Goal: Transaction & Acquisition: Purchase product/service

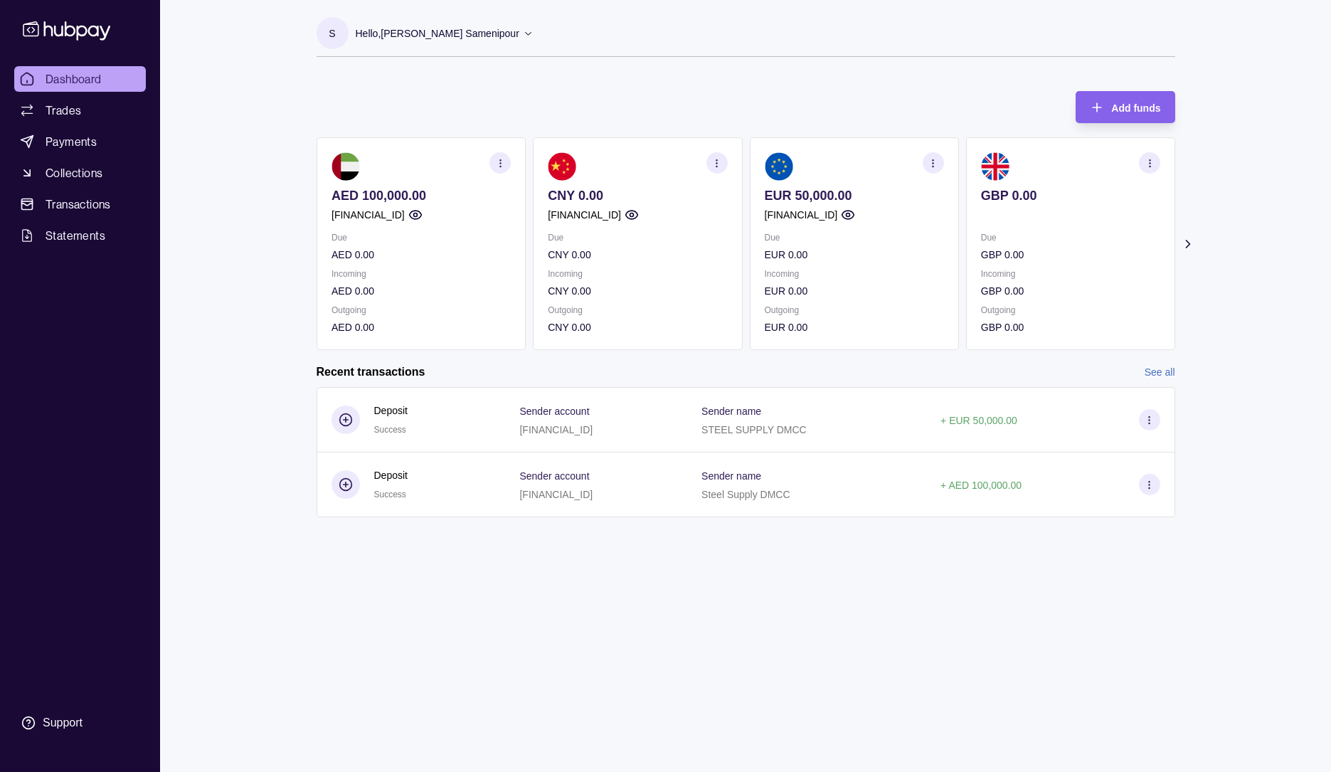
click at [936, 163] on icon "button" at bounding box center [933, 163] width 11 height 11
click at [839, 164] on link "View transactions" at bounding box center [828, 163] width 78 height 16
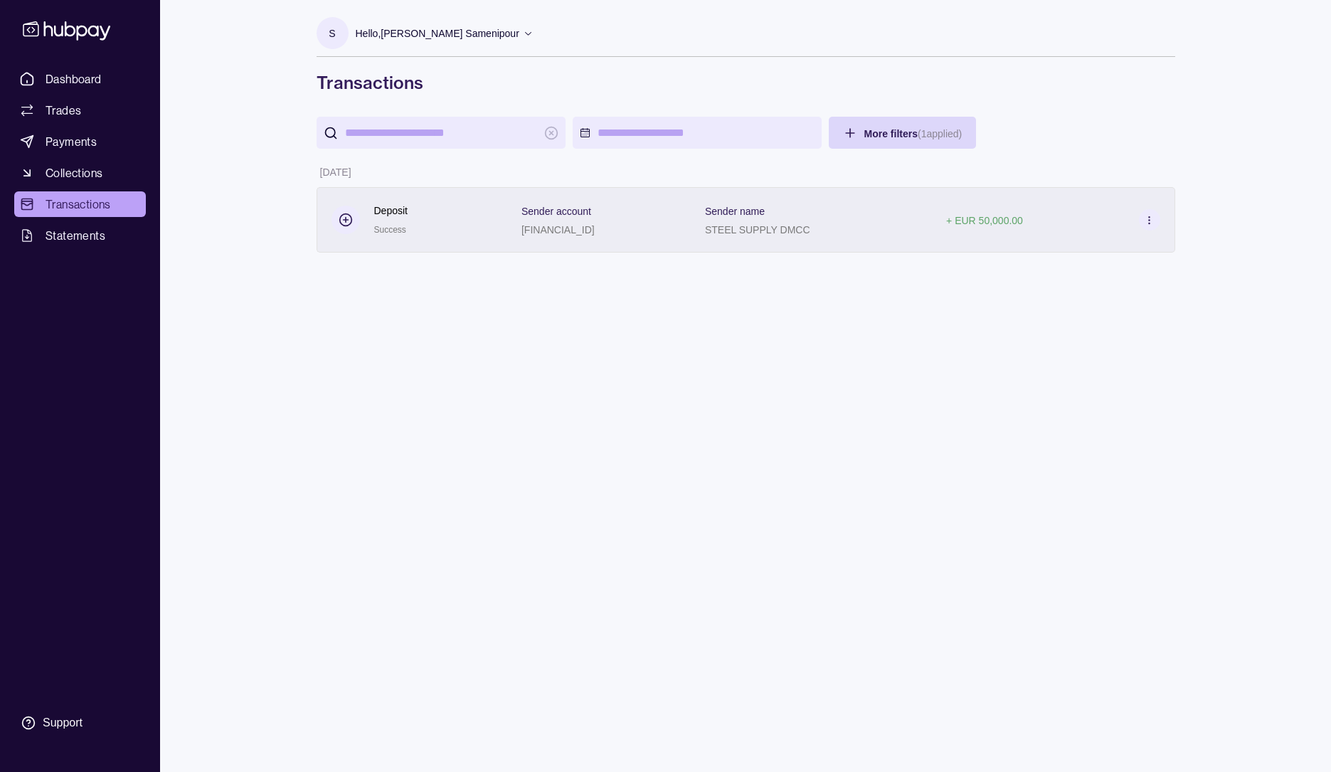
click at [987, 216] on p "+ EUR 50,000.00" at bounding box center [984, 220] width 77 height 11
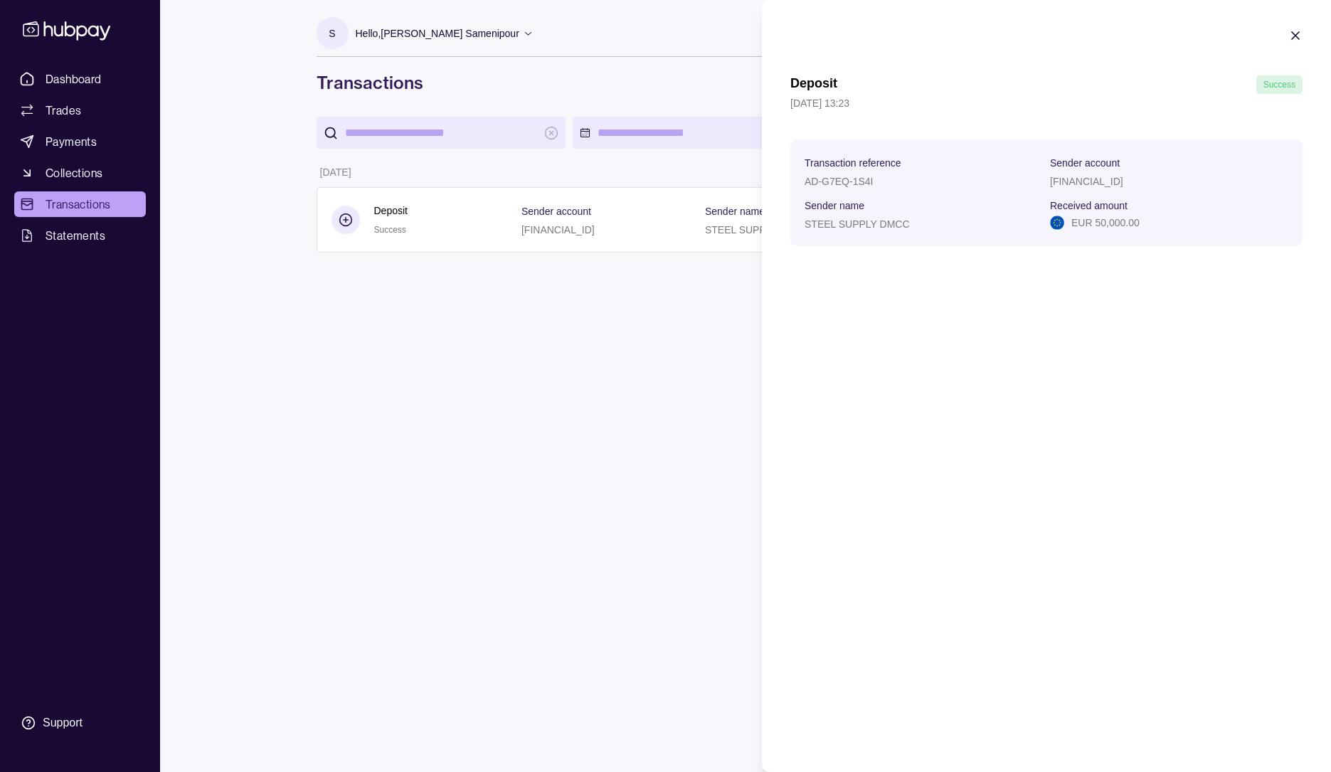
click at [1293, 36] on icon "button" at bounding box center [1295, 35] width 14 height 14
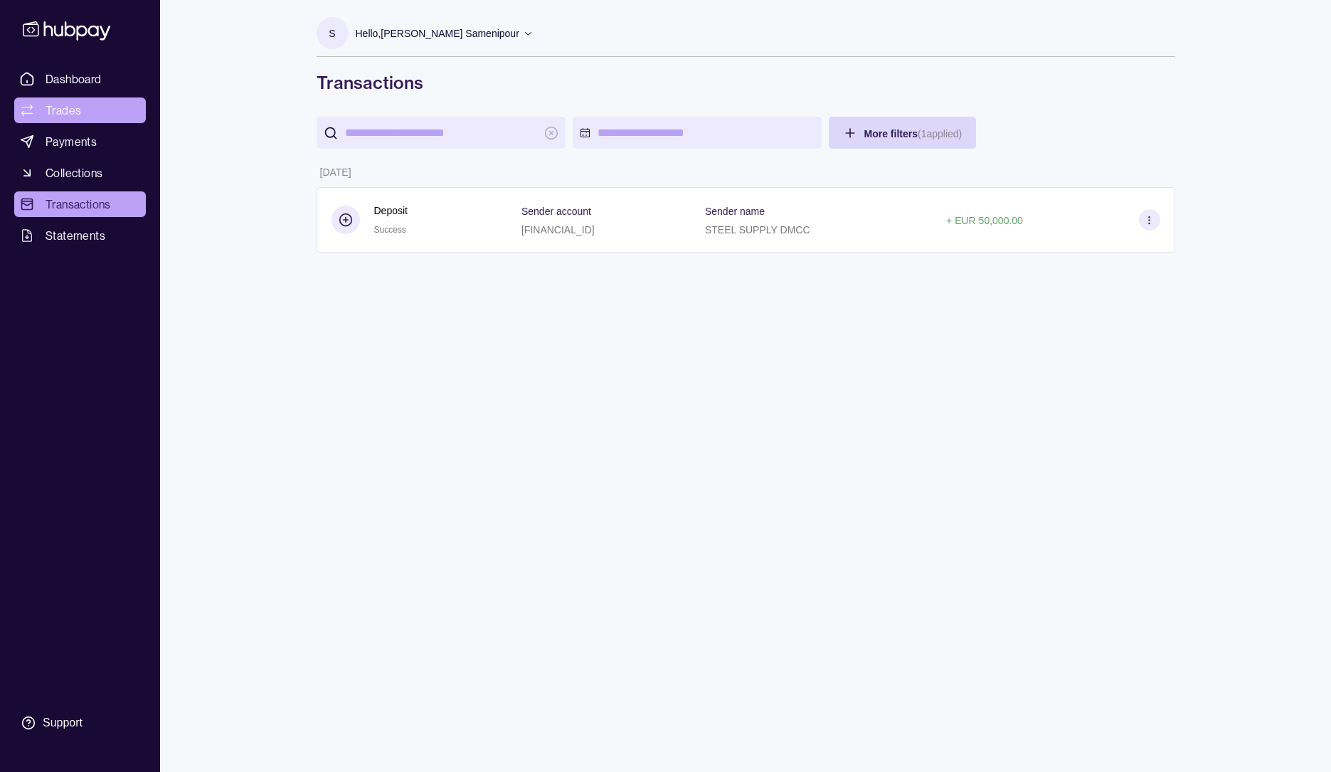
click at [55, 106] on span "Trades" at bounding box center [64, 110] width 36 height 17
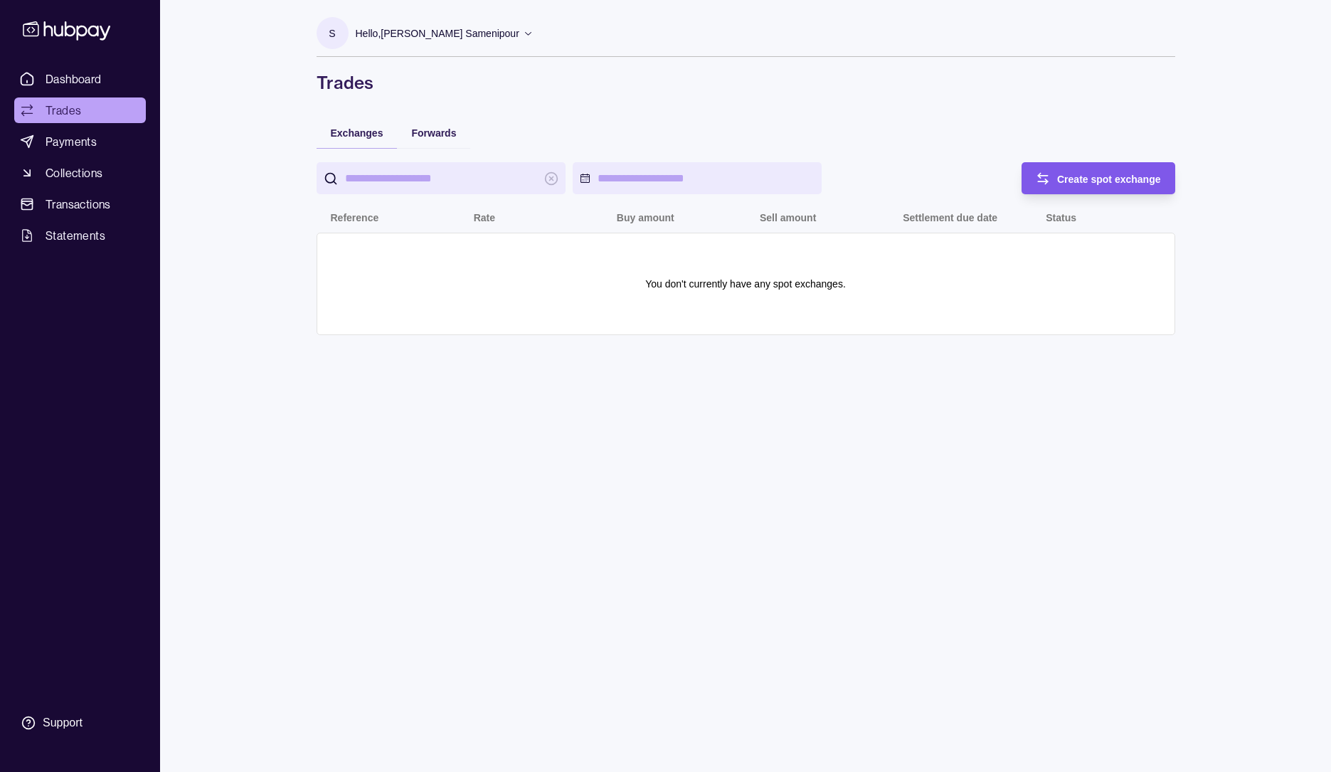
click at [1070, 180] on span "Create spot exchange" at bounding box center [1109, 179] width 104 height 11
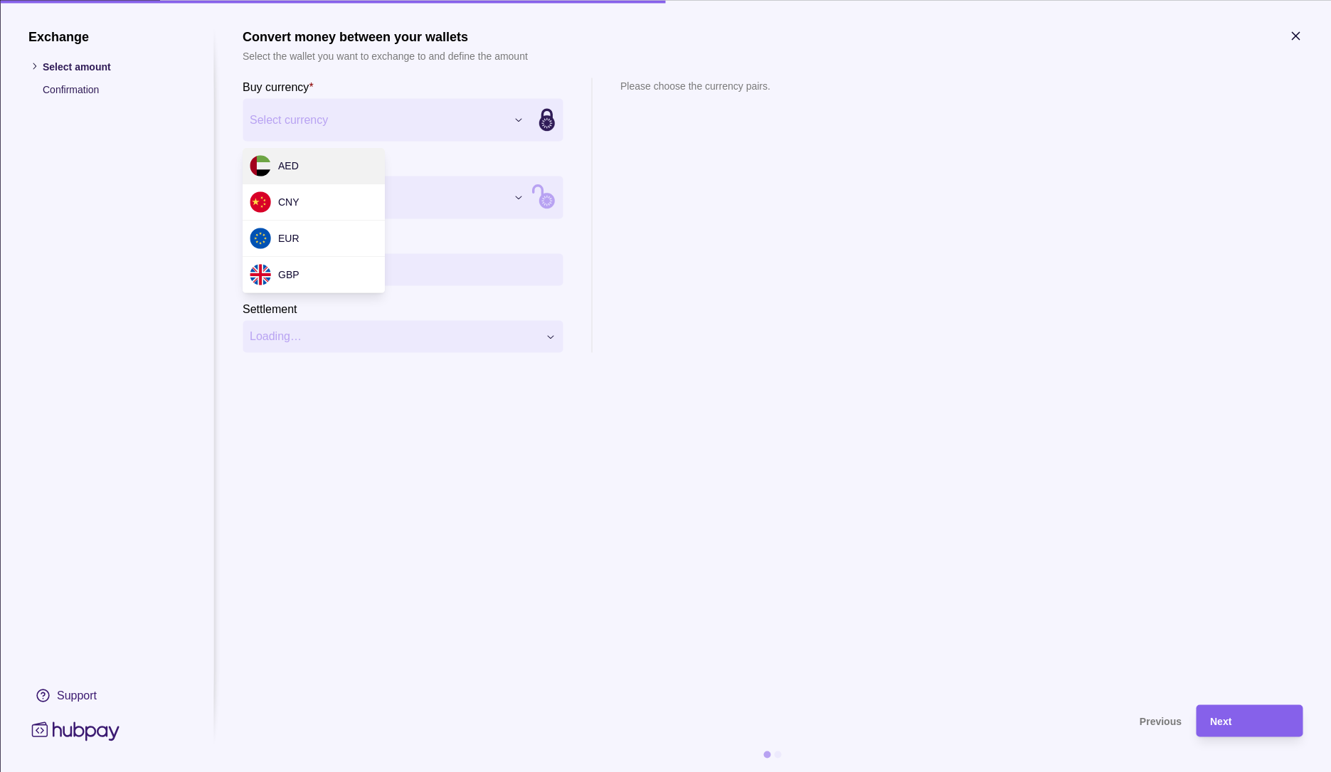
click at [435, 771] on div "Exchange Select amount Confirmation Support Convert money between your wallets …" at bounding box center [665, 772] width 1331 height 0
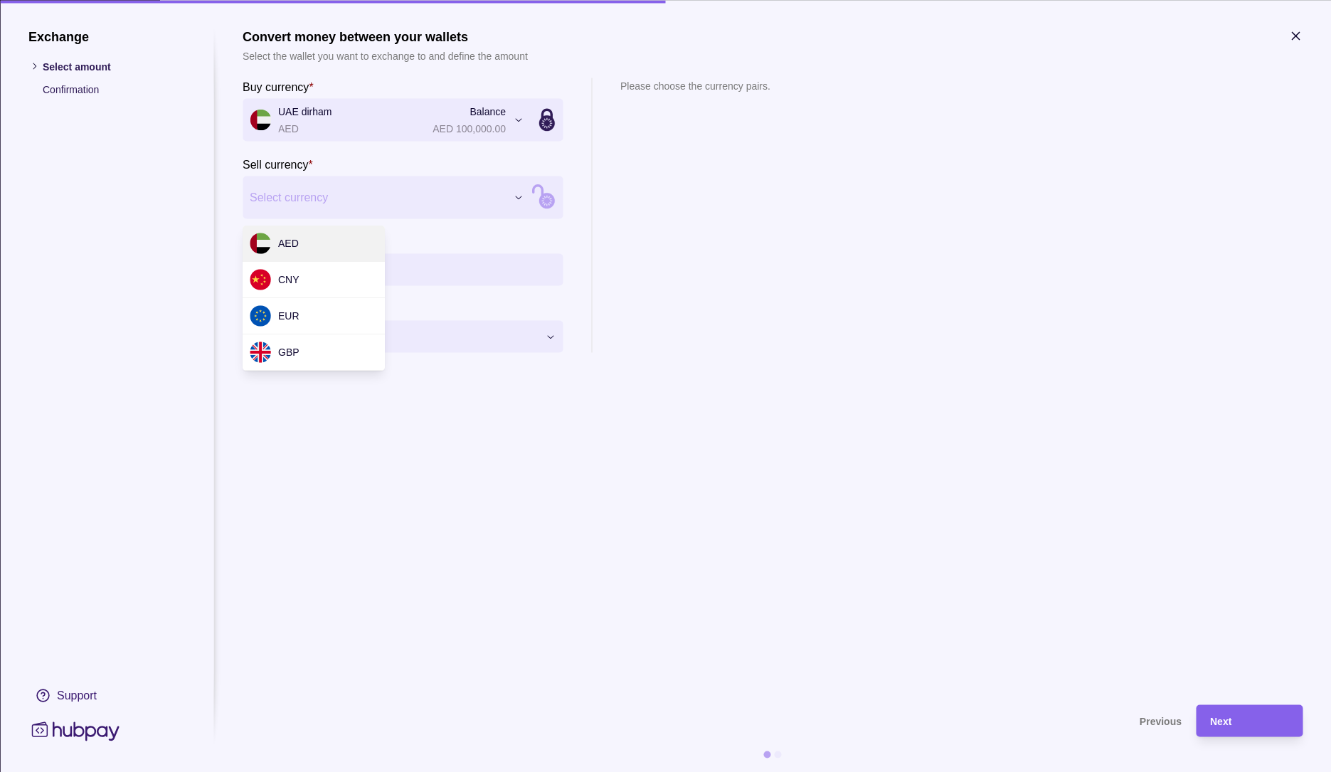
click at [385, 771] on div "Exchange Select amount Confirmation Support Convert money between your wallets …" at bounding box center [665, 772] width 1331 height 0
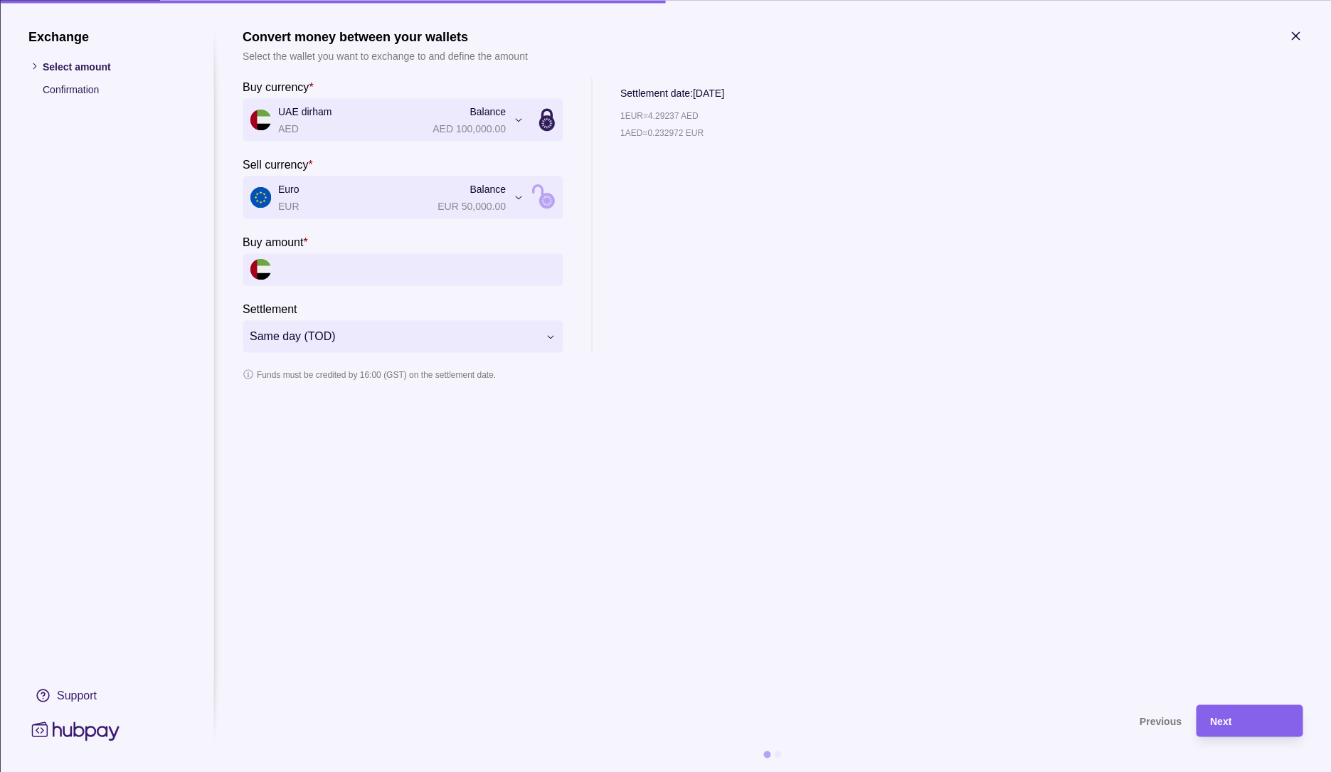
click at [349, 273] on input "Buy amount *" at bounding box center [416, 269] width 277 height 32
click at [401, 771] on div "**********" at bounding box center [665, 772] width 1331 height 0
click at [501, 771] on div "**********" at bounding box center [665, 772] width 1331 height 0
click at [1297, 35] on icon "button" at bounding box center [1295, 35] width 7 height 7
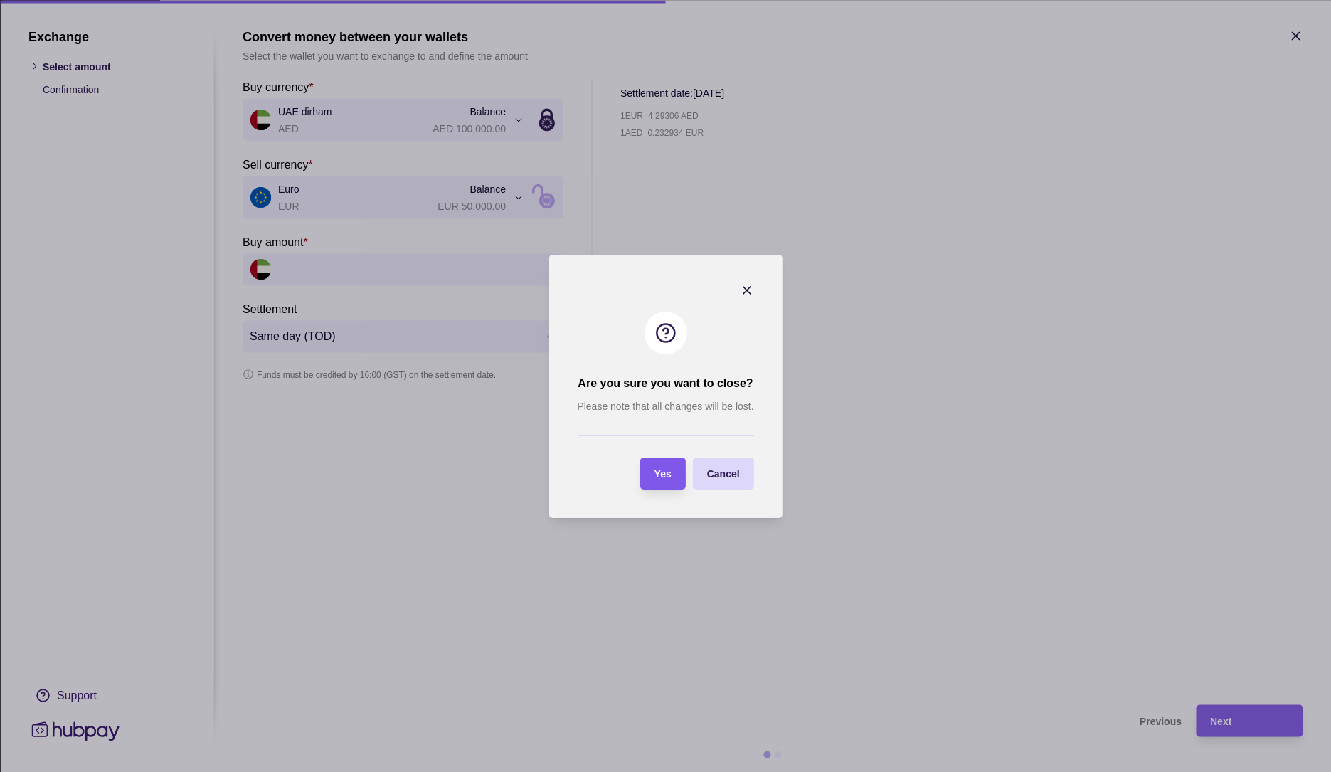
click at [660, 475] on span "Yes" at bounding box center [662, 473] width 17 height 11
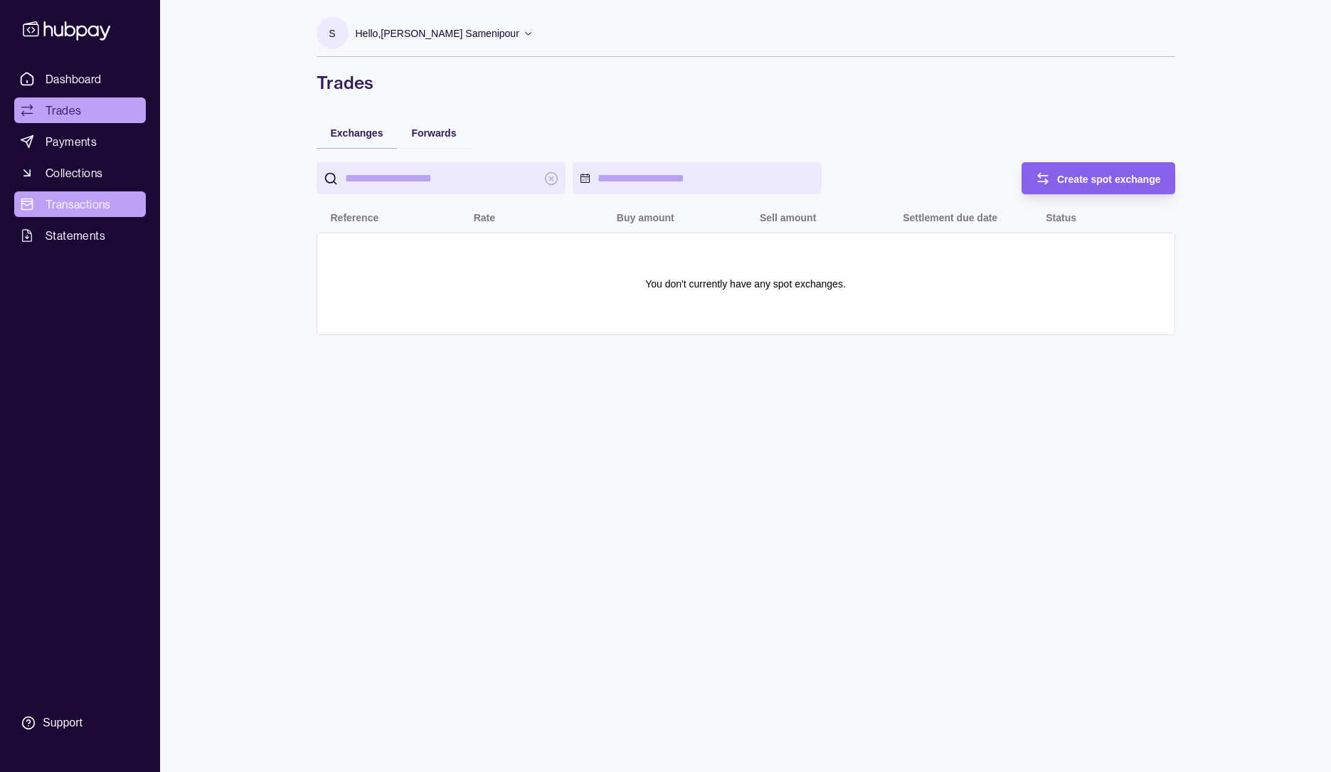
click at [54, 202] on span "Transactions" at bounding box center [78, 204] width 65 height 17
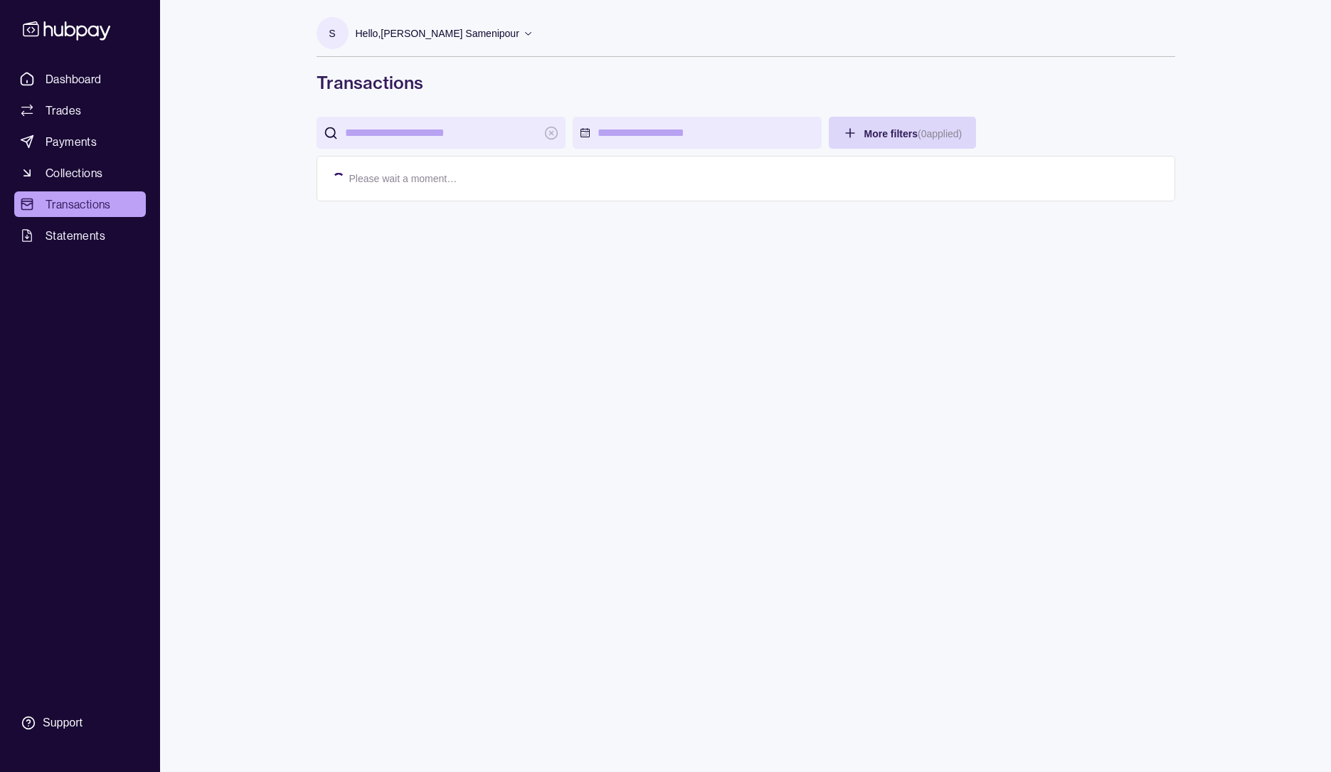
click at [83, 80] on span "Dashboard" at bounding box center [74, 78] width 56 height 17
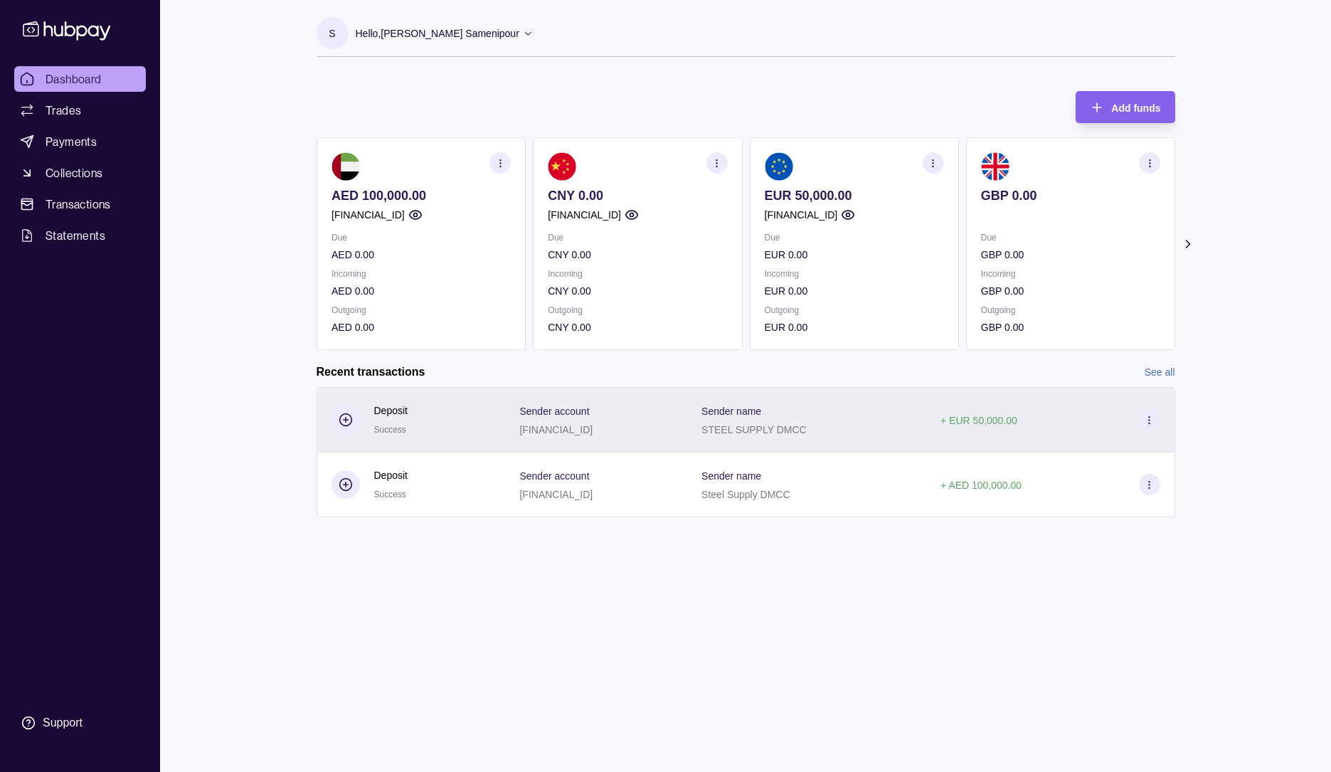
click at [343, 418] on icon at bounding box center [346, 420] width 14 height 14
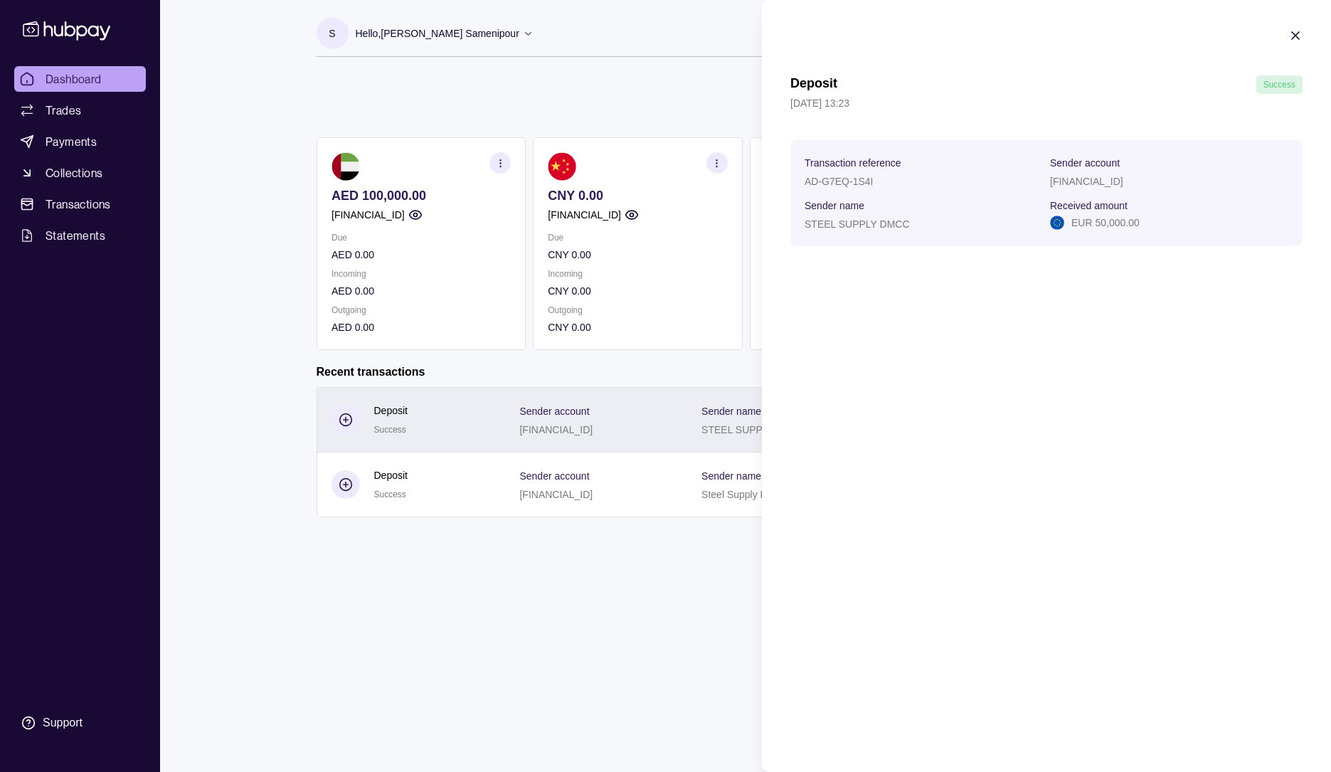
click at [343, 418] on html "Dashboard Trades Payments Collections Transactions Statements Support S Hello, …" at bounding box center [665, 386] width 1331 height 772
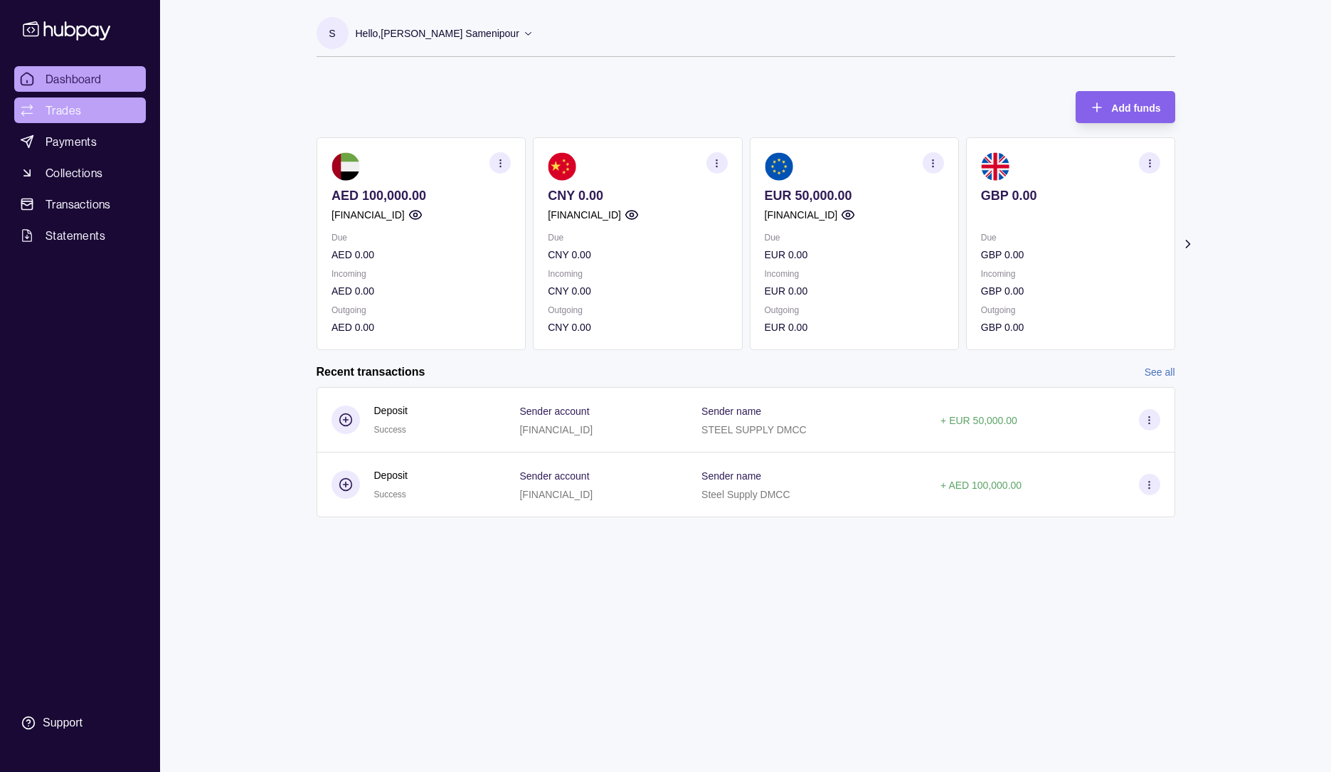
click at [65, 110] on span "Trades" at bounding box center [64, 110] width 36 height 17
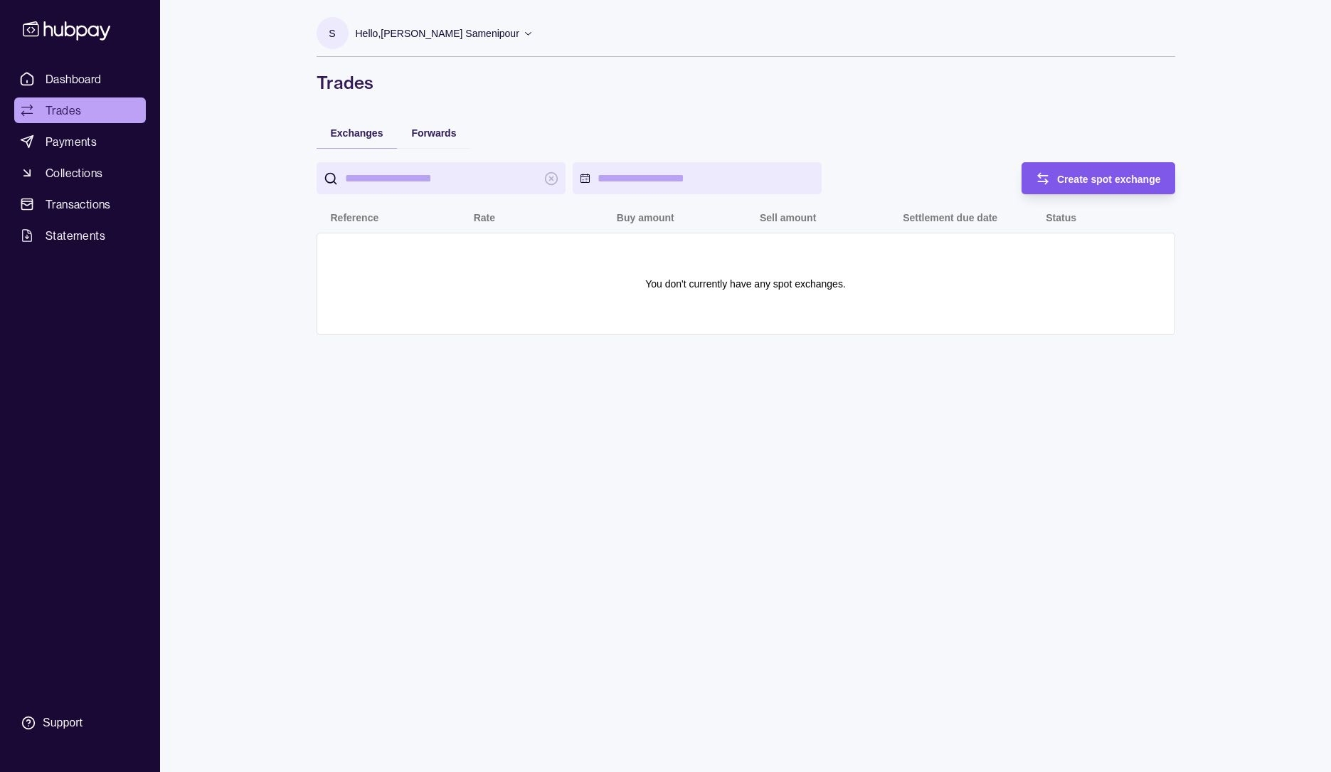
click at [1072, 183] on span "Create spot exchange" at bounding box center [1109, 179] width 104 height 11
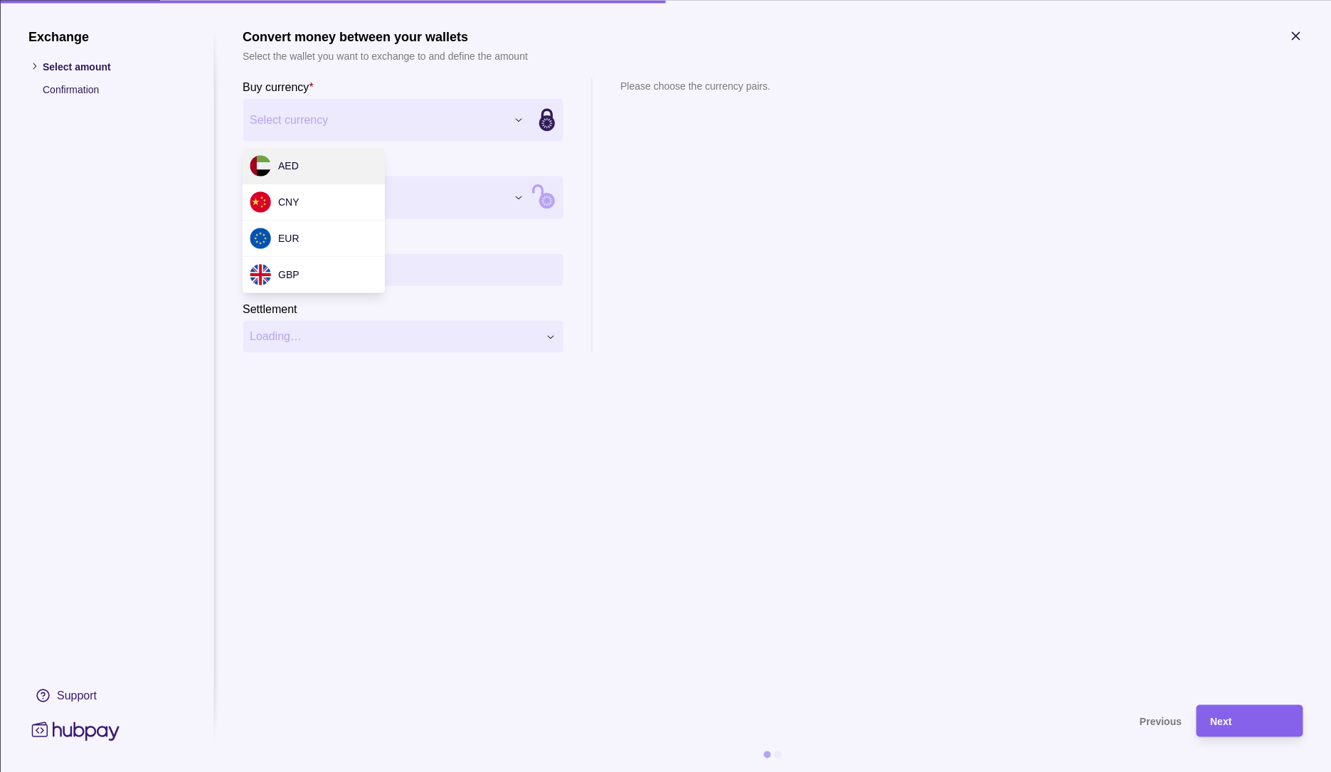
click at [519, 771] on div "Exchange Select amount Confirmation Support Convert money between your wallets …" at bounding box center [665, 772] width 1331 height 0
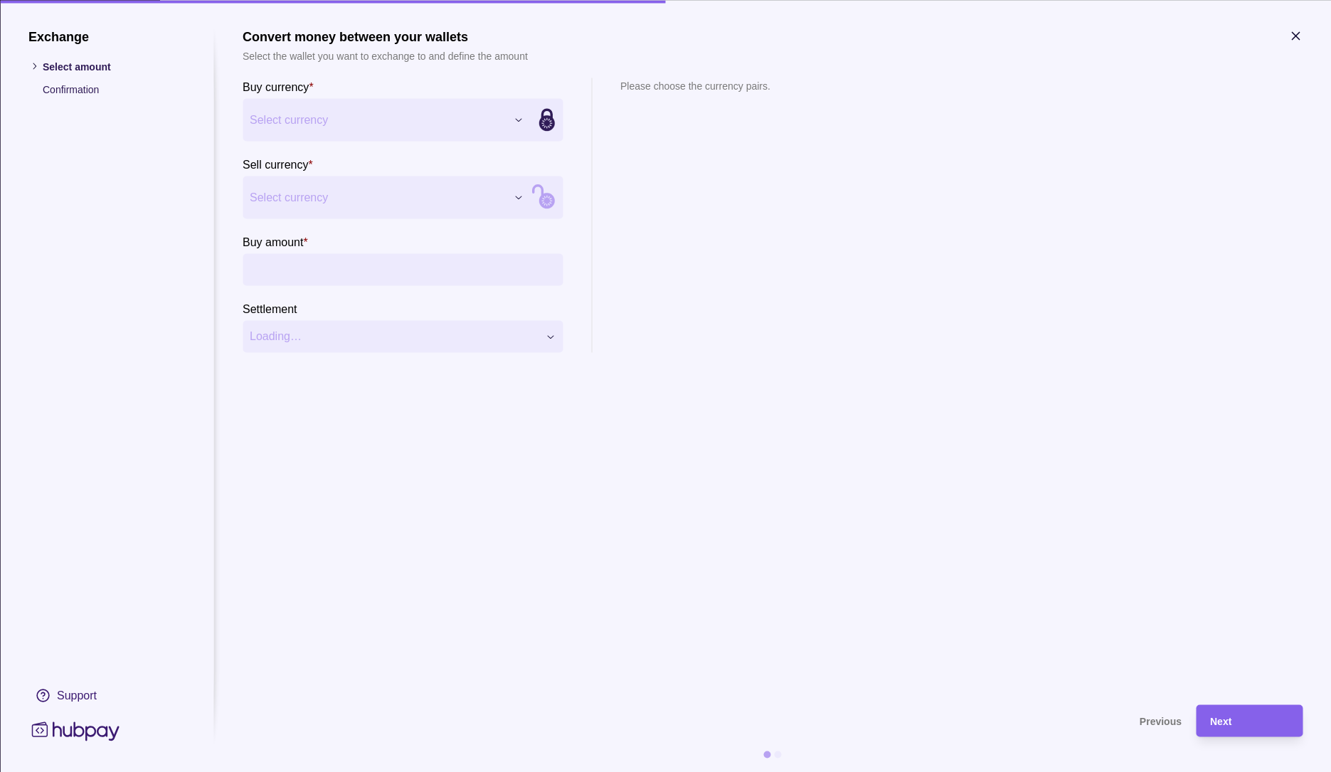
click at [520, 771] on div "Exchange Select amount Confirmation Support Convert money between your wallets …" at bounding box center [665, 772] width 1331 height 0
click at [510, 771] on div "Exchange Select amount Confirmation Support Convert money between your wallets …" at bounding box center [665, 772] width 1331 height 0
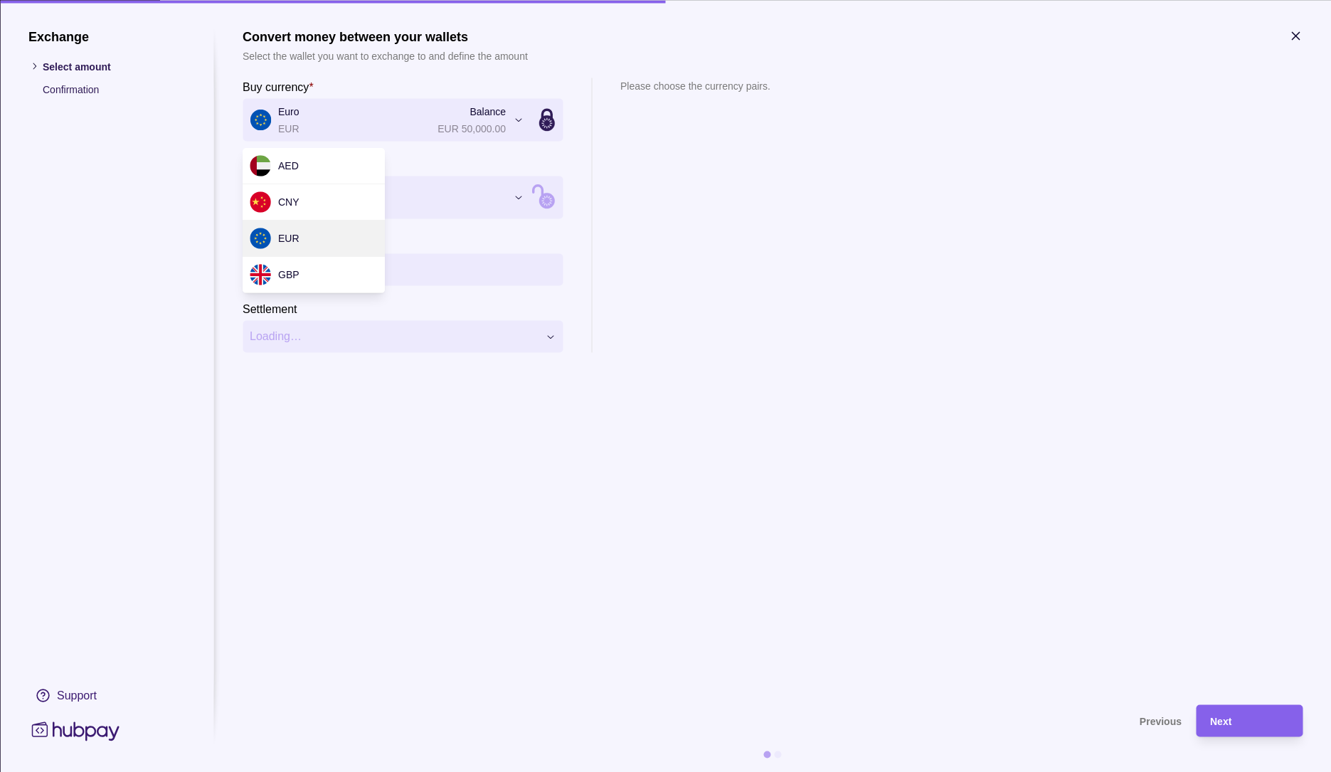
click at [521, 771] on div "Exchange Select amount Confirmation Support Convert money between your wallets …" at bounding box center [665, 772] width 1331 height 0
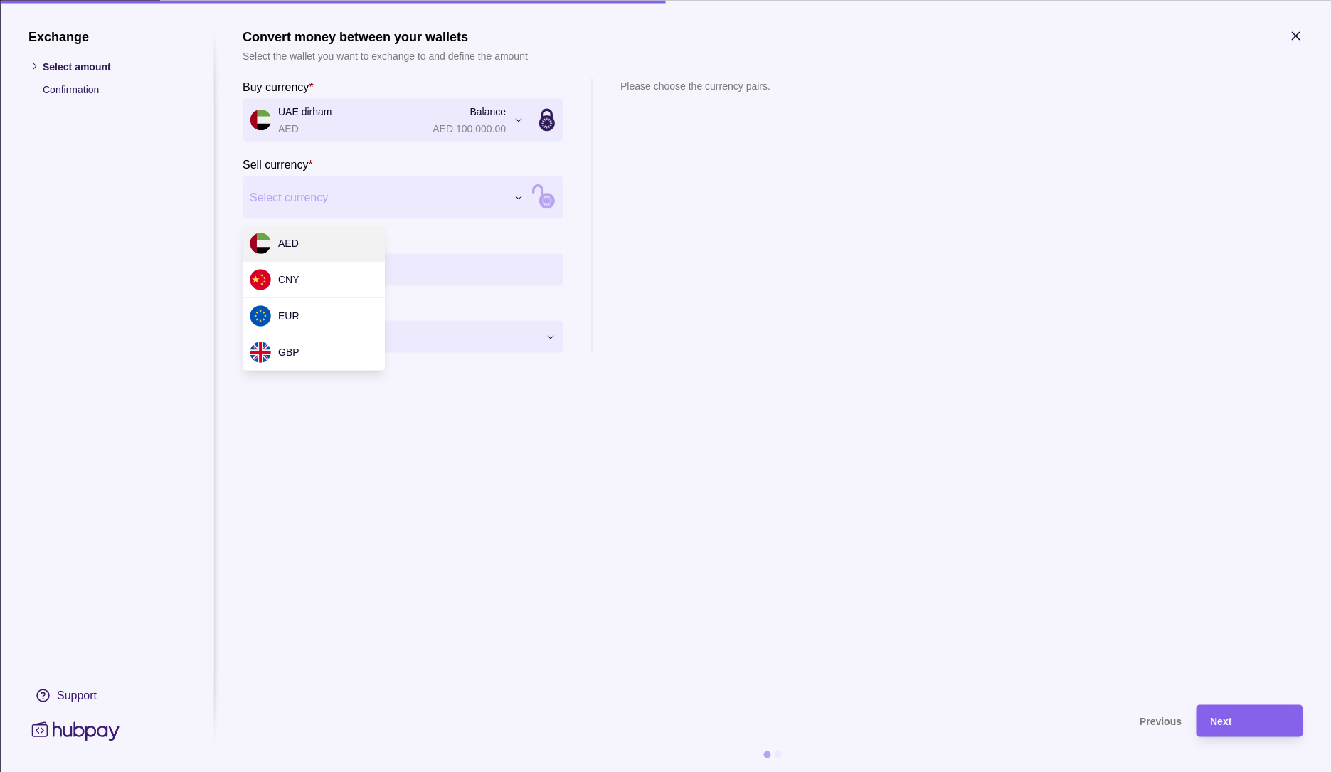
click at [516, 771] on div "Exchange Select amount Confirmation Support Convert money between your wallets …" at bounding box center [665, 772] width 1331 height 0
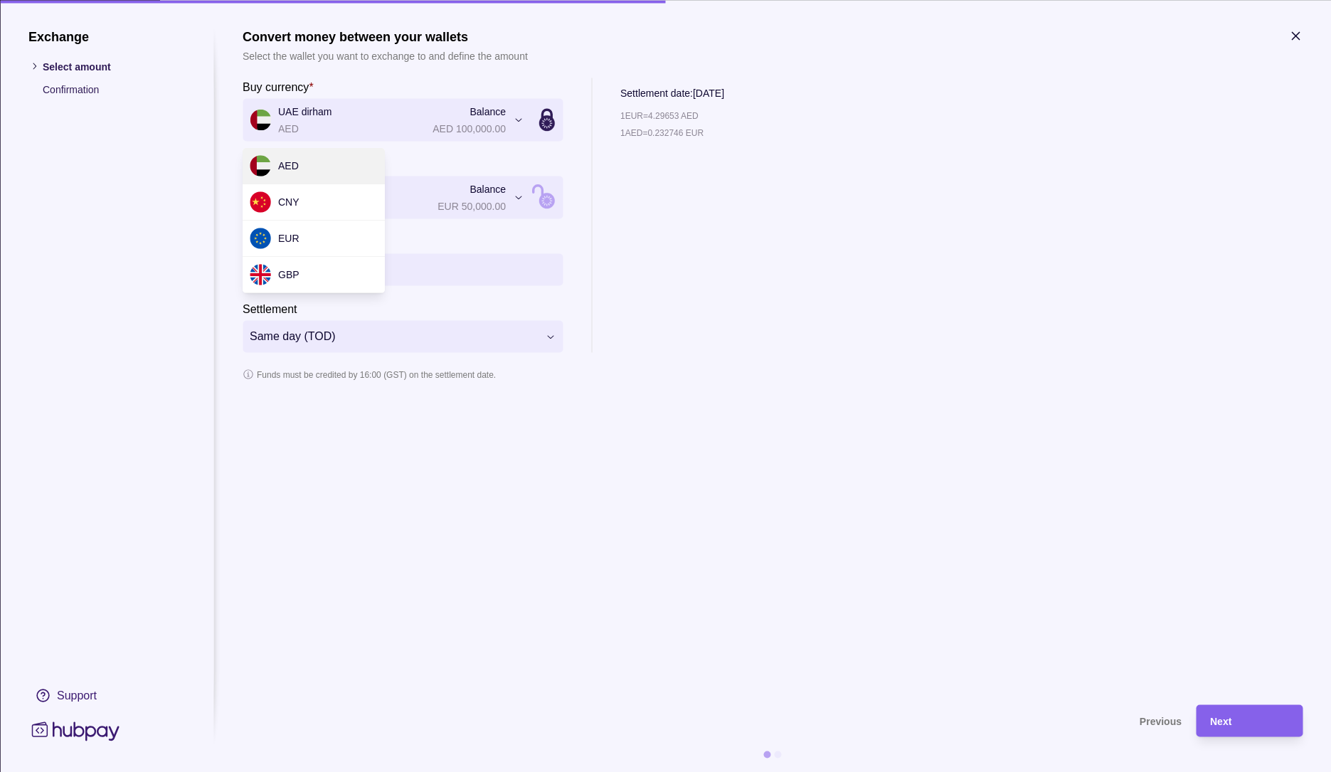
click at [512, 771] on div "**********" at bounding box center [665, 772] width 1331 height 0
click at [519, 771] on div "**********" at bounding box center [665, 772] width 1331 height 0
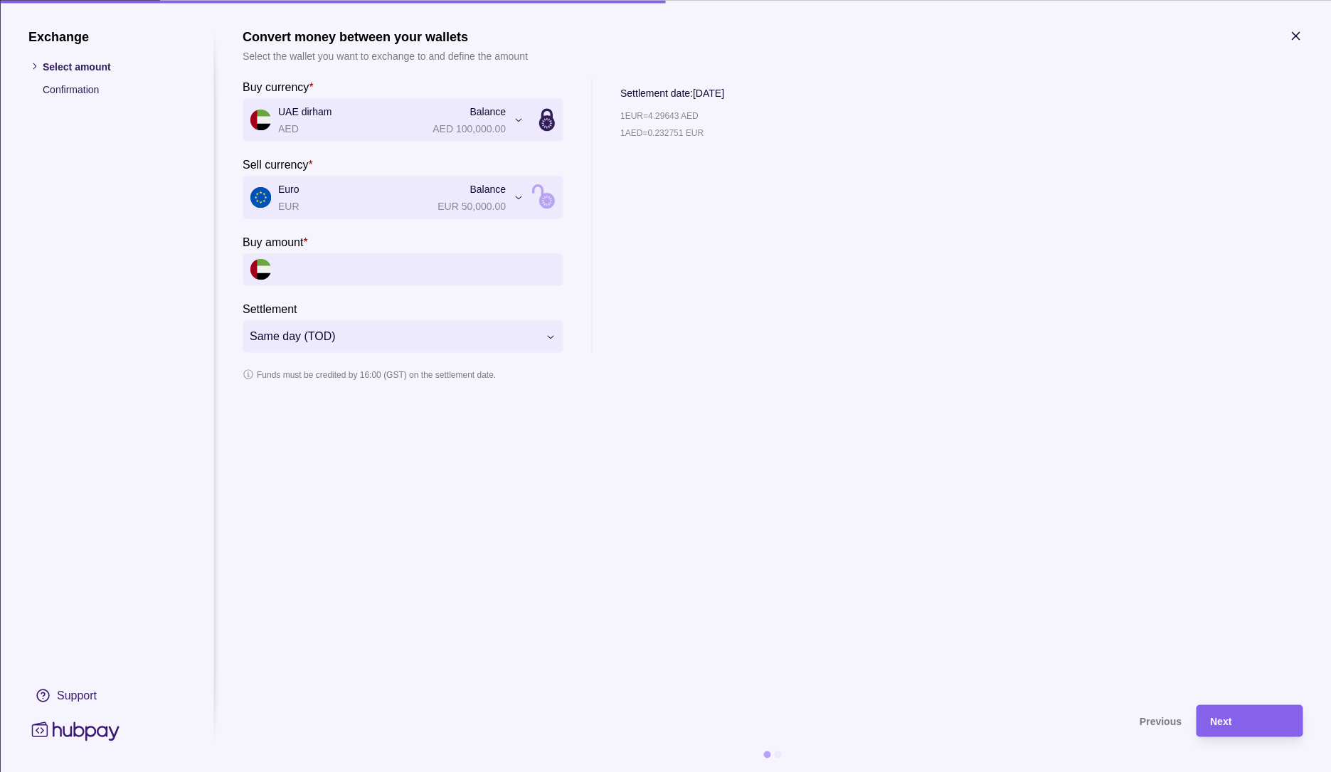
click at [311, 265] on input "Buy amount *" at bounding box center [416, 269] width 277 height 32
type input "*******"
click at [1230, 716] on span "Next" at bounding box center [1220, 721] width 21 height 11
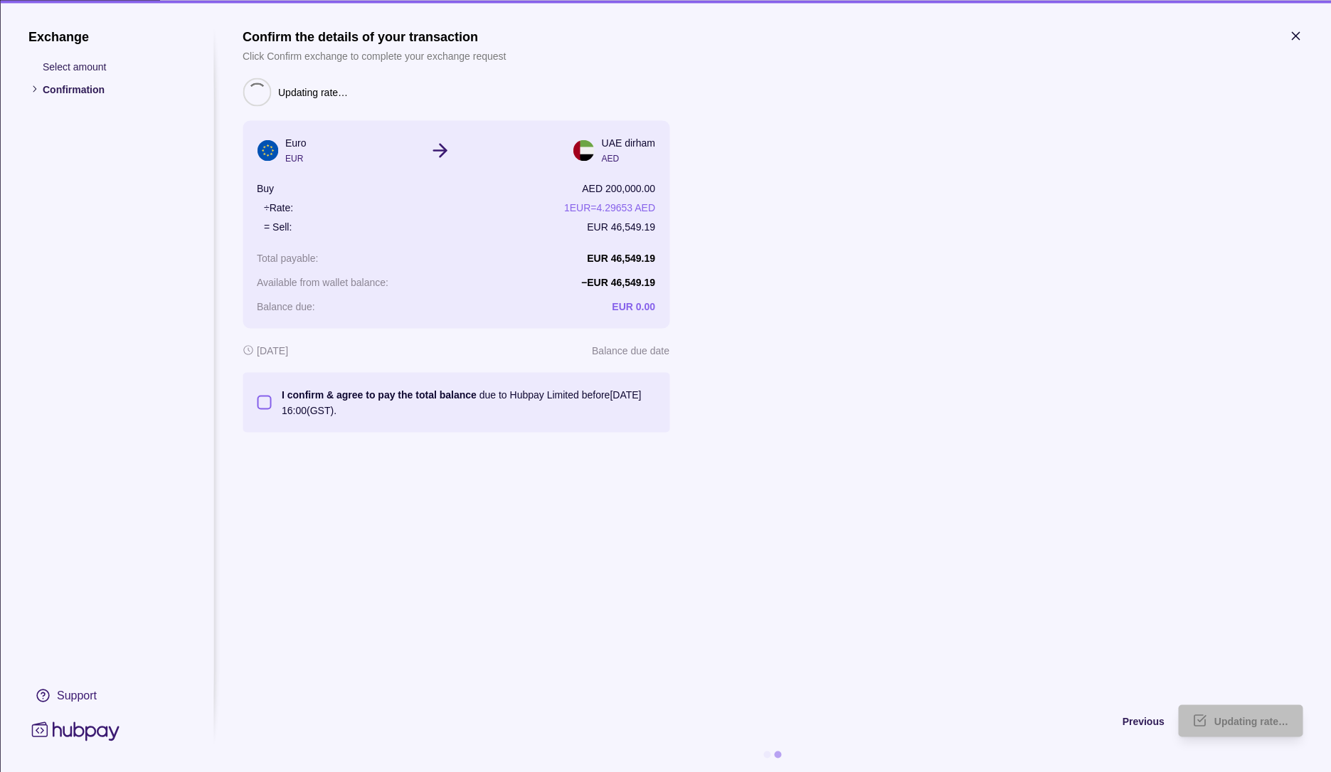
click at [269, 399] on button "I confirm & agree to pay the total balance due to Hubpay Limited before [DATE] …" at bounding box center [264, 402] width 14 height 14
click at [1261, 716] on span "Confirm" at bounding box center [1250, 721] width 38 height 11
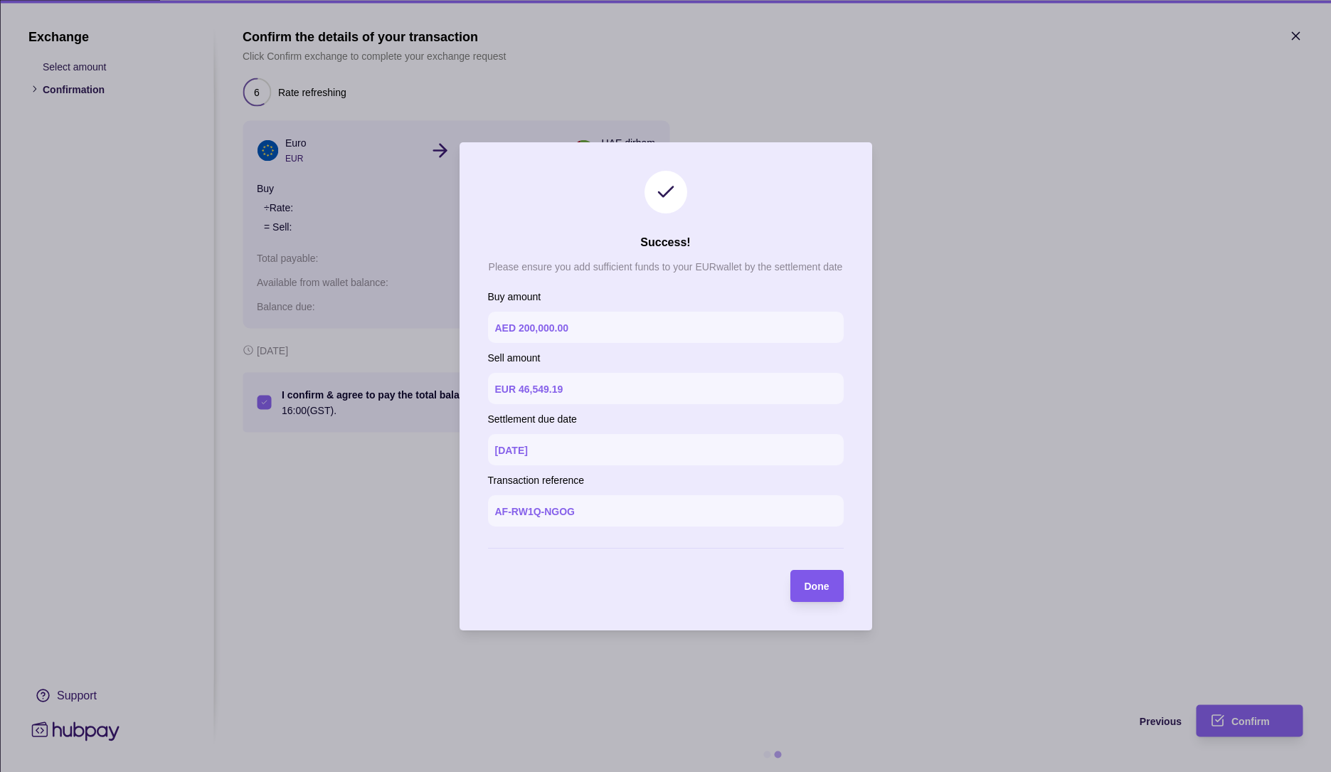
click at [820, 592] on span "Done" at bounding box center [817, 586] width 25 height 11
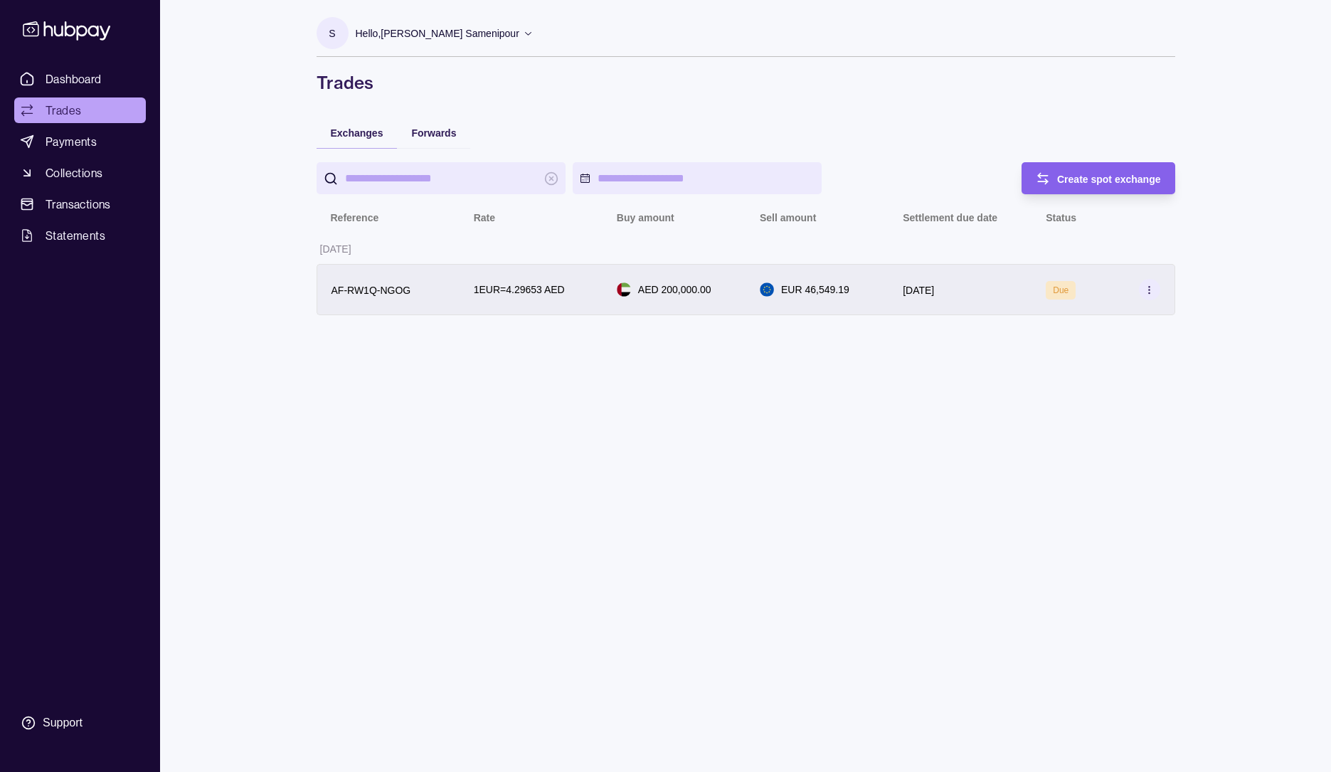
click at [1149, 291] on icon at bounding box center [1149, 290] width 11 height 11
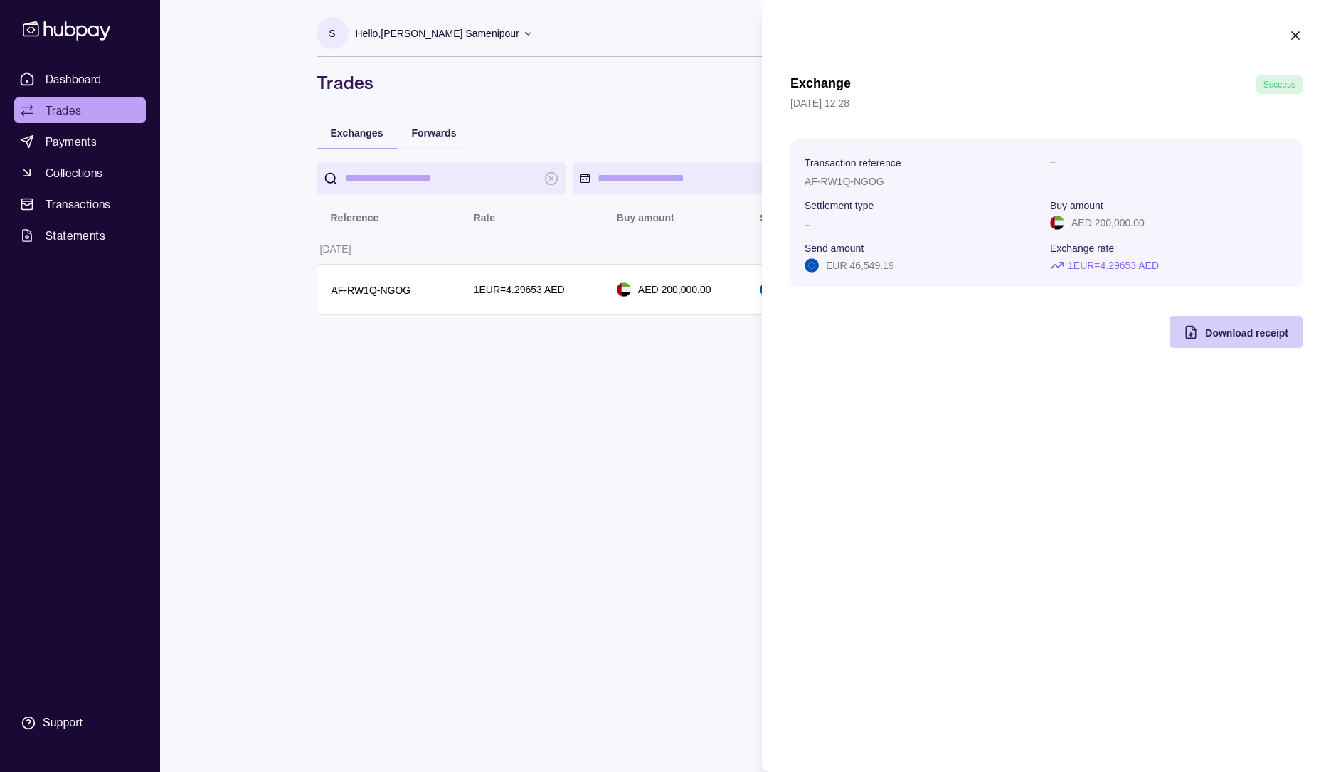
click at [1219, 329] on span "Download receipt" at bounding box center [1246, 332] width 83 height 11
click at [1295, 31] on icon "button" at bounding box center [1295, 35] width 14 height 14
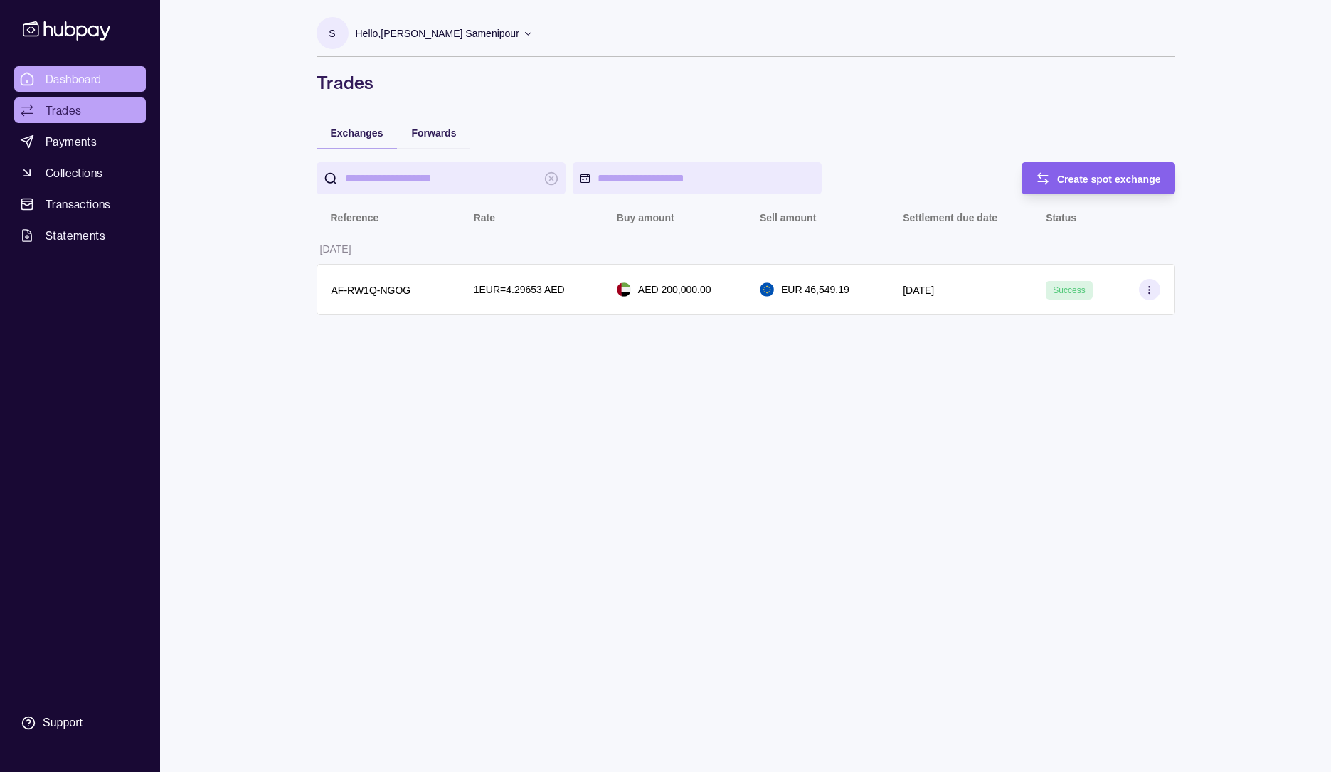
click at [88, 83] on span "Dashboard" at bounding box center [74, 78] width 56 height 17
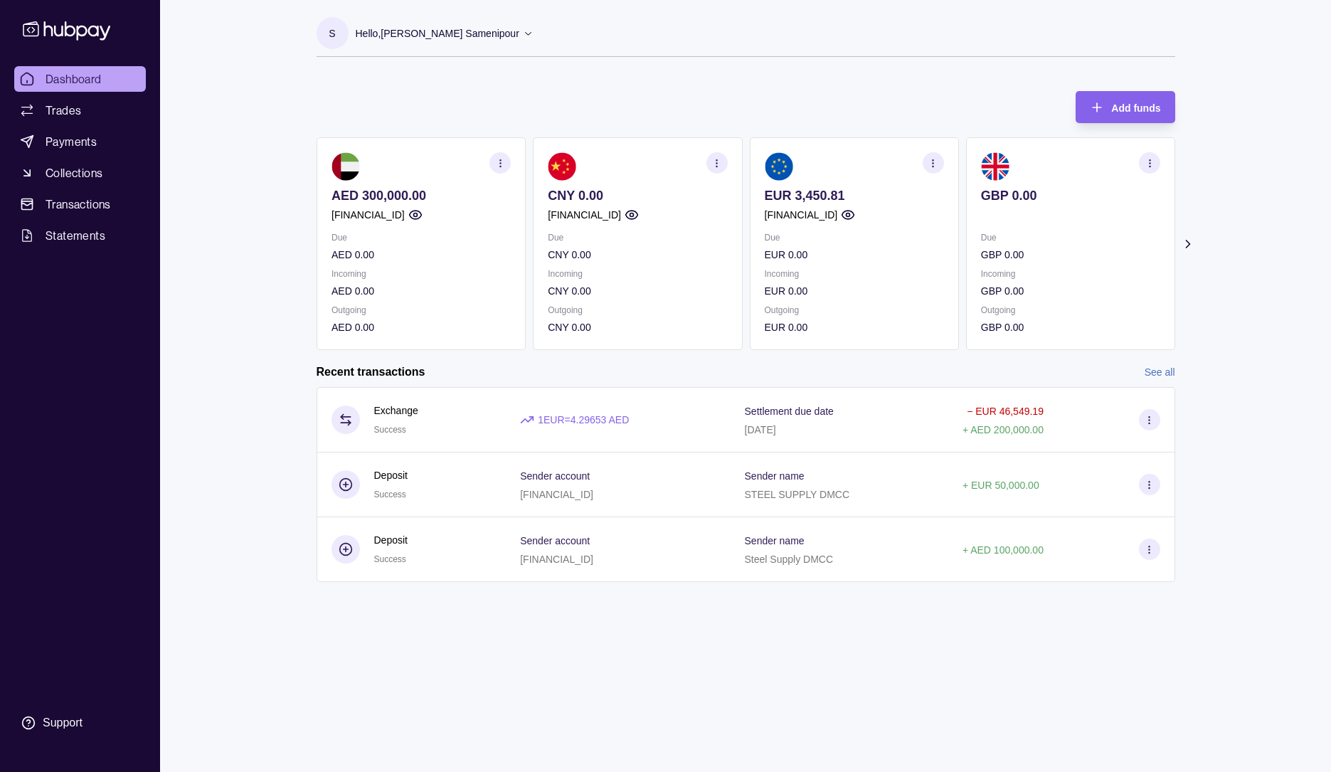
click at [523, 31] on icon at bounding box center [528, 33] width 11 height 11
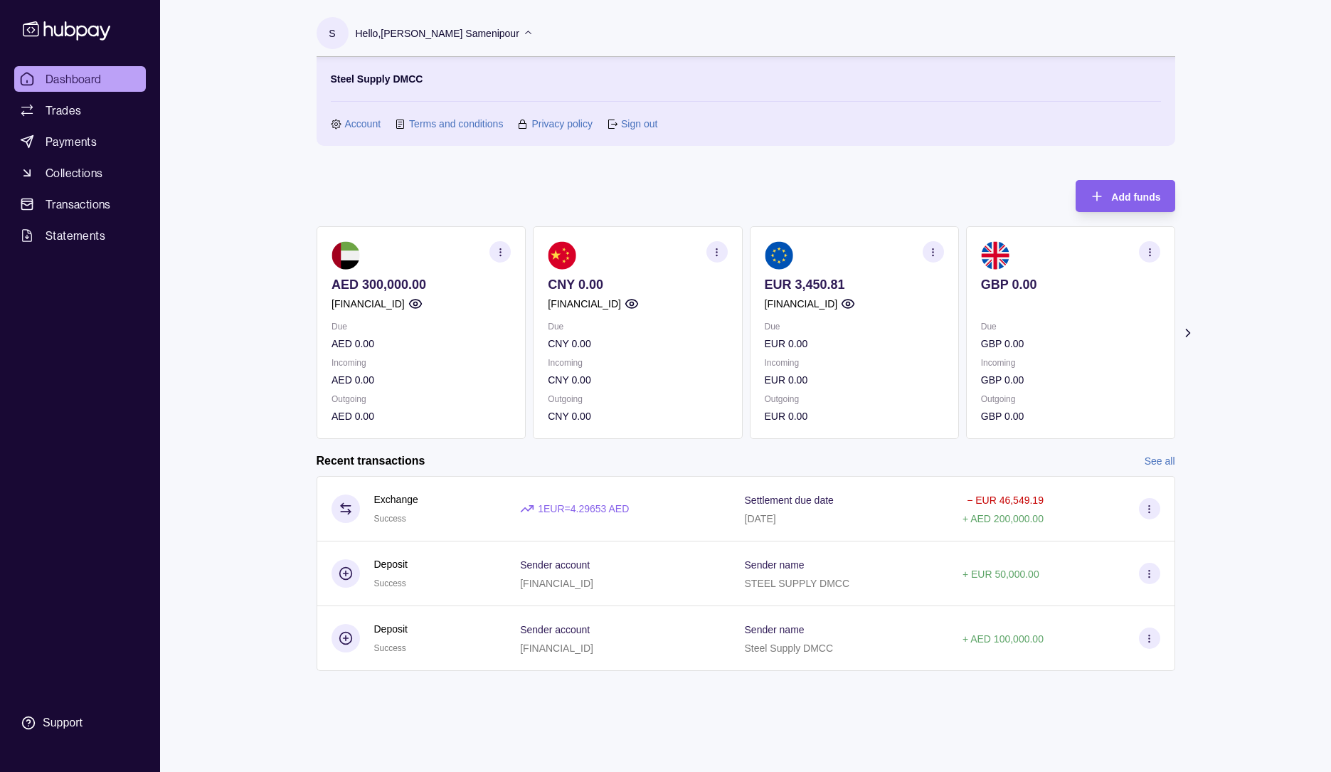
click at [642, 123] on link "Sign out" at bounding box center [639, 124] width 36 height 16
